Goal: Transaction & Acquisition: Purchase product/service

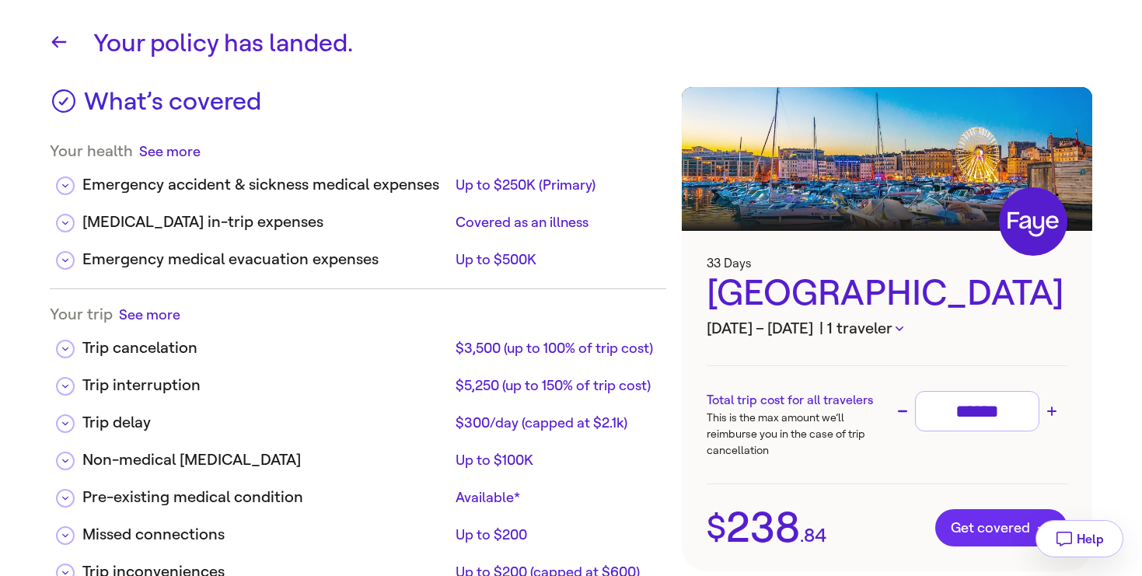
click at [1000, 529] on span "Get covered" at bounding box center [1001, 528] width 101 height 16
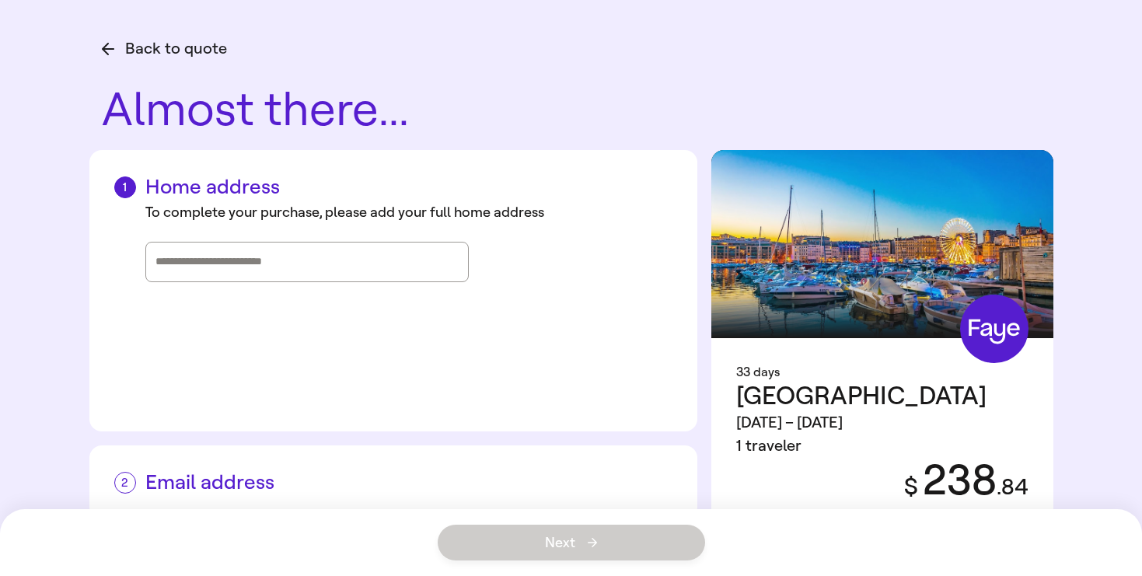
scroll to position [112, 0]
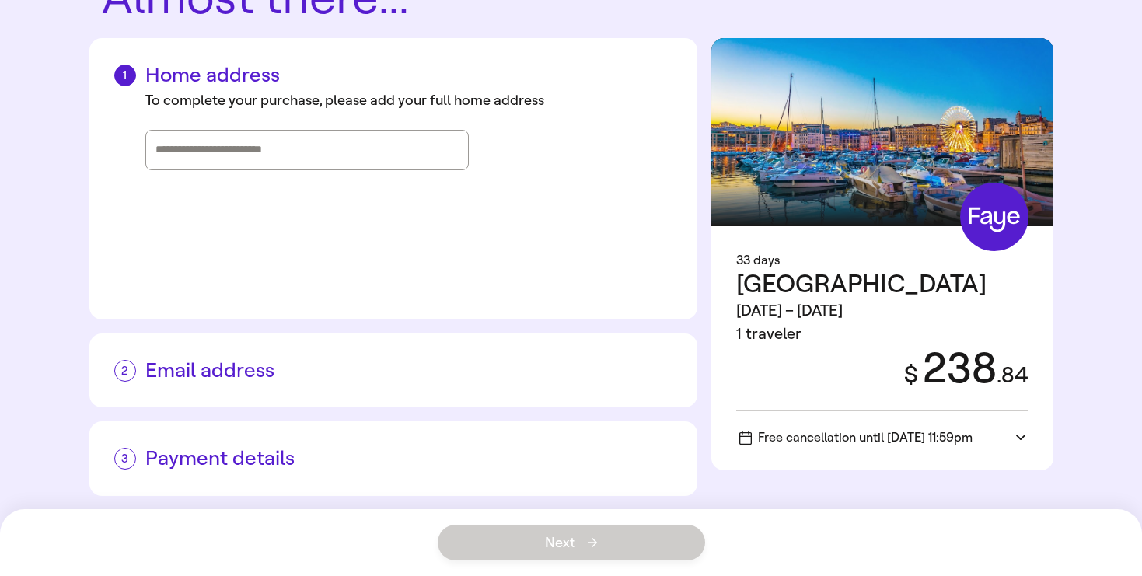
click at [220, 372] on h2 "Email address" at bounding box center [393, 370] width 558 height 24
click at [124, 371] on icon at bounding box center [124, 370] width 12 height 9
click at [239, 155] on input "Street address, city, state" at bounding box center [306, 149] width 303 height 23
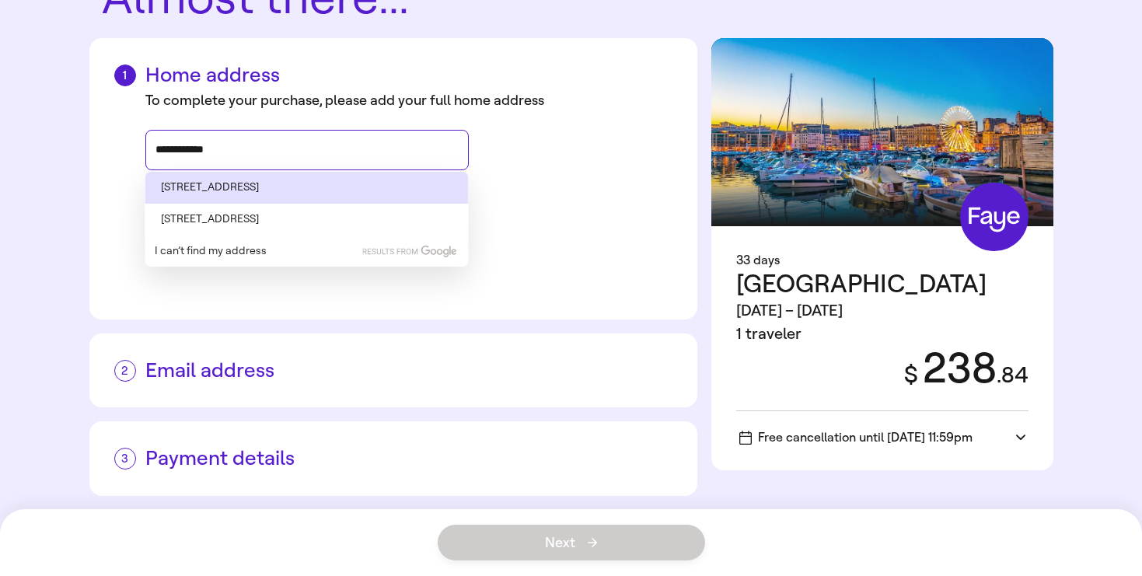
click at [240, 182] on li "[STREET_ADDRESS]" at bounding box center [306, 188] width 323 height 32
type input "**********"
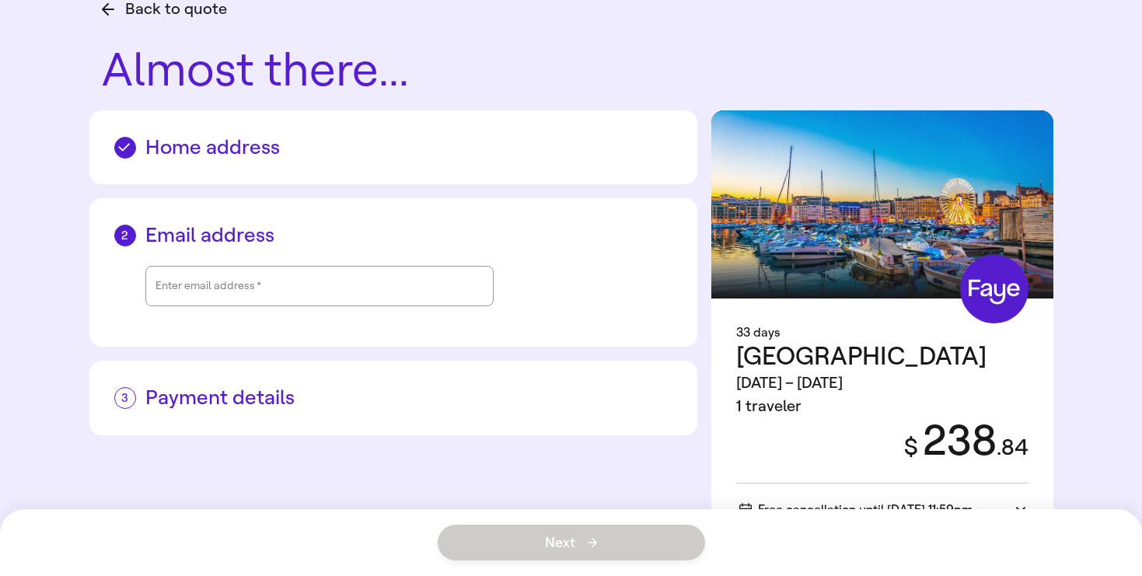
scroll to position [0, 0]
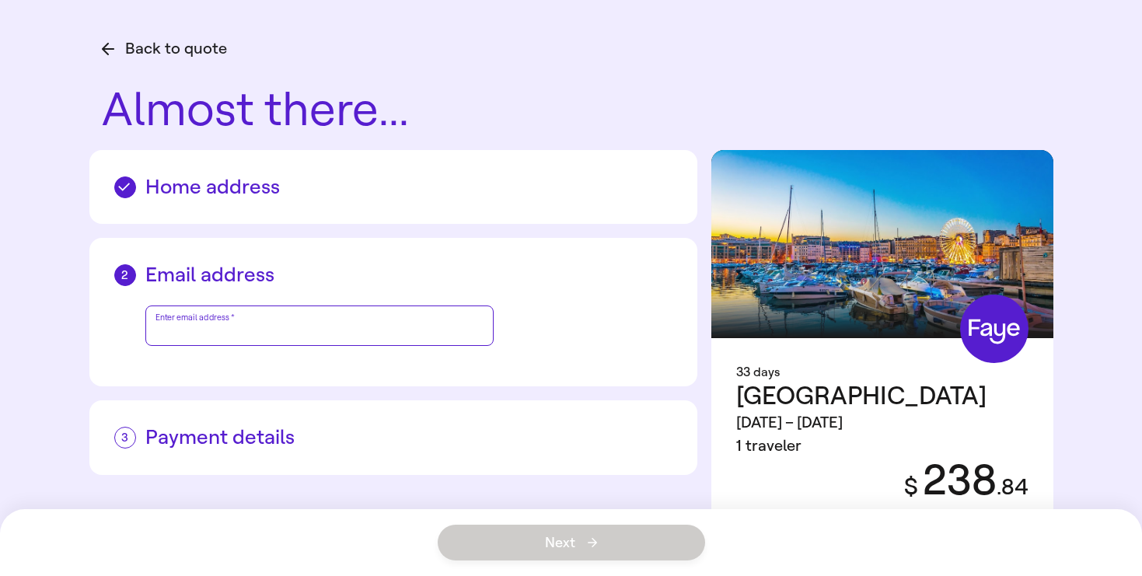
click at [185, 329] on div "Enter email address   *" at bounding box center [319, 325] width 328 height 39
click at [102, 360] on div "Email address Enter email address   *" at bounding box center [393, 312] width 608 height 148
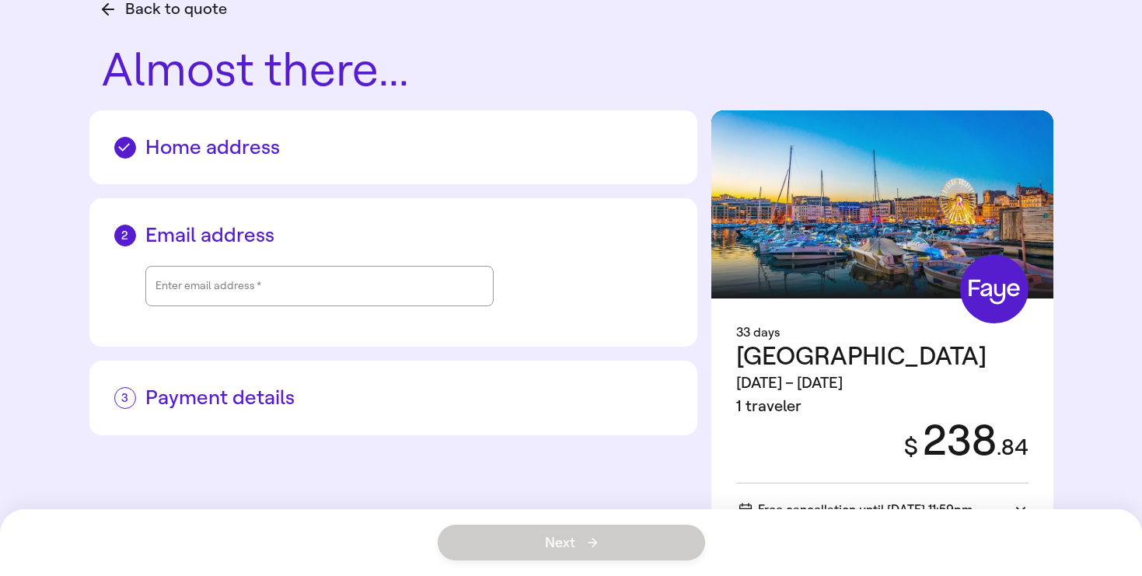
click at [166, 14] on button "Back to quote" at bounding box center [164, 9] width 125 height 23
